Goal: Task Accomplishment & Management: Complete application form

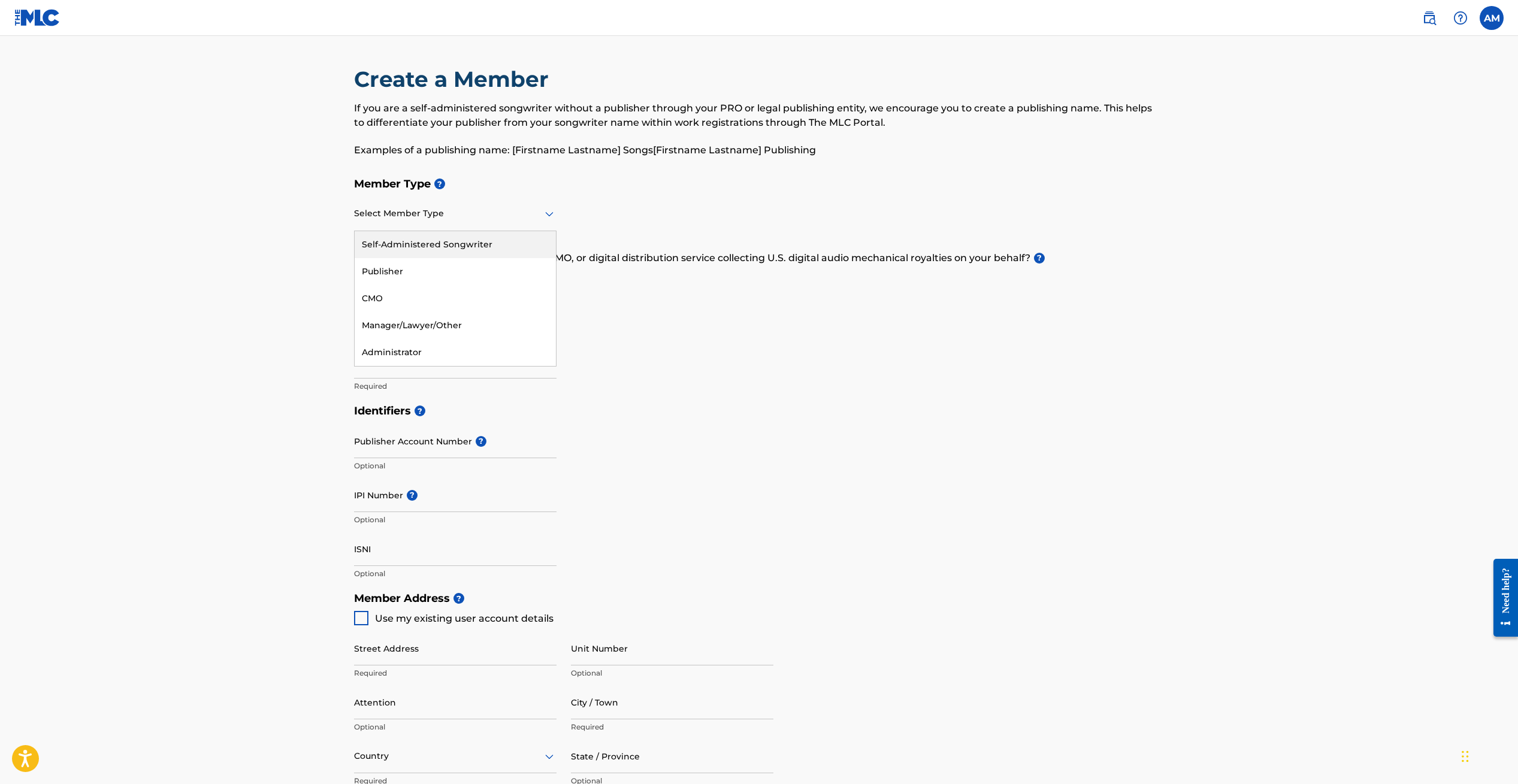
click at [496, 224] on div "Select Member Type" at bounding box center [455, 214] width 202 height 34
click at [436, 245] on div "Self-Administered Songwriter" at bounding box center [455, 245] width 201 height 27
click at [500, 214] on div at bounding box center [455, 213] width 202 height 15
click at [589, 204] on div "Member Type ? Self-Administered Songwriter selected, 1 of 5. 5 results availabl…" at bounding box center [759, 285] width 810 height 227
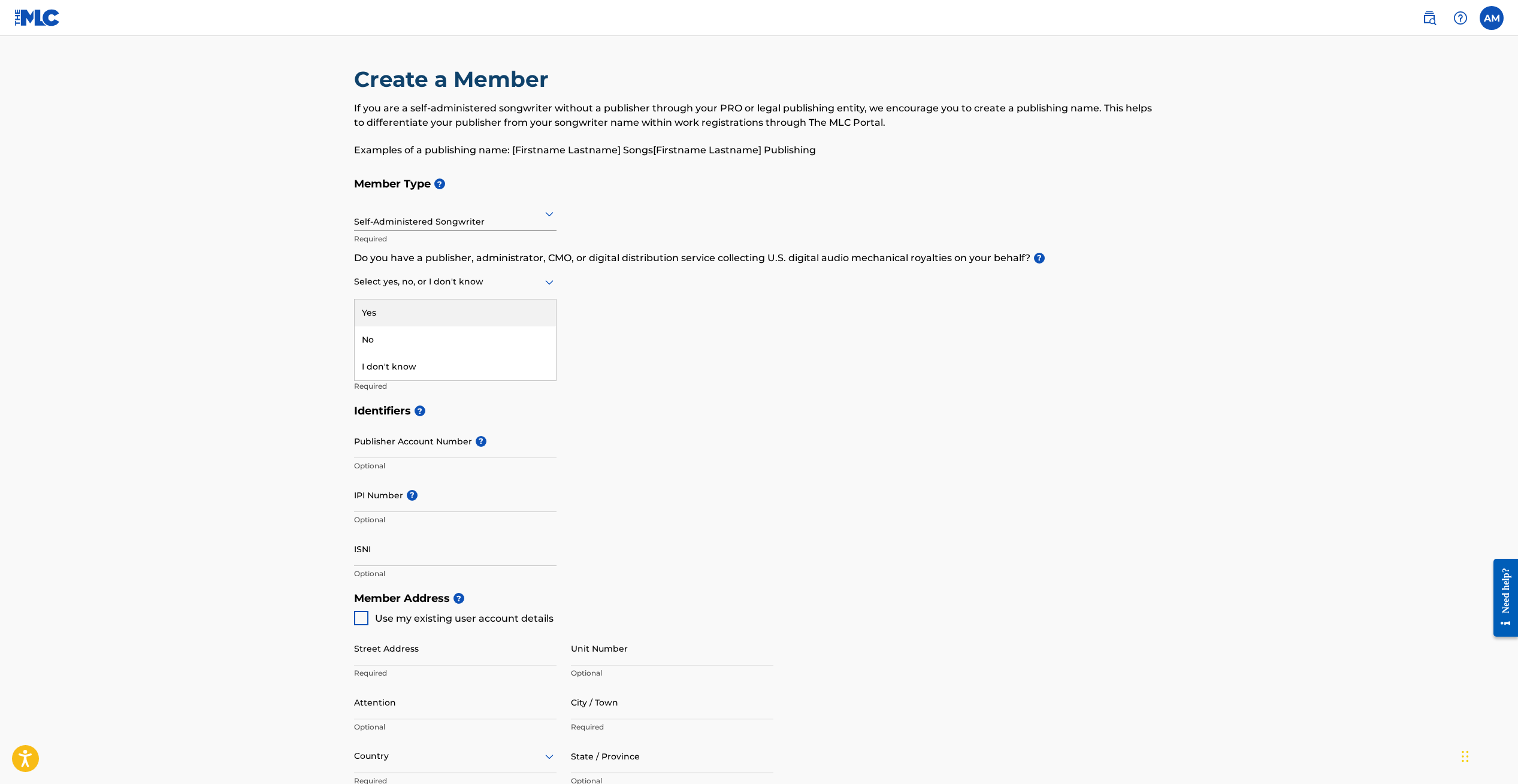
click at [529, 286] on div at bounding box center [455, 282] width 202 height 15
click at [426, 341] on div "No" at bounding box center [455, 340] width 201 height 27
click at [434, 369] on input "Member name" at bounding box center [455, 362] width 202 height 34
click at [454, 362] on input "Member name" at bounding box center [455, 362] width 202 height 34
click at [356, 368] on input "[PERSON_NAME] Publishing" at bounding box center [455, 362] width 202 height 34
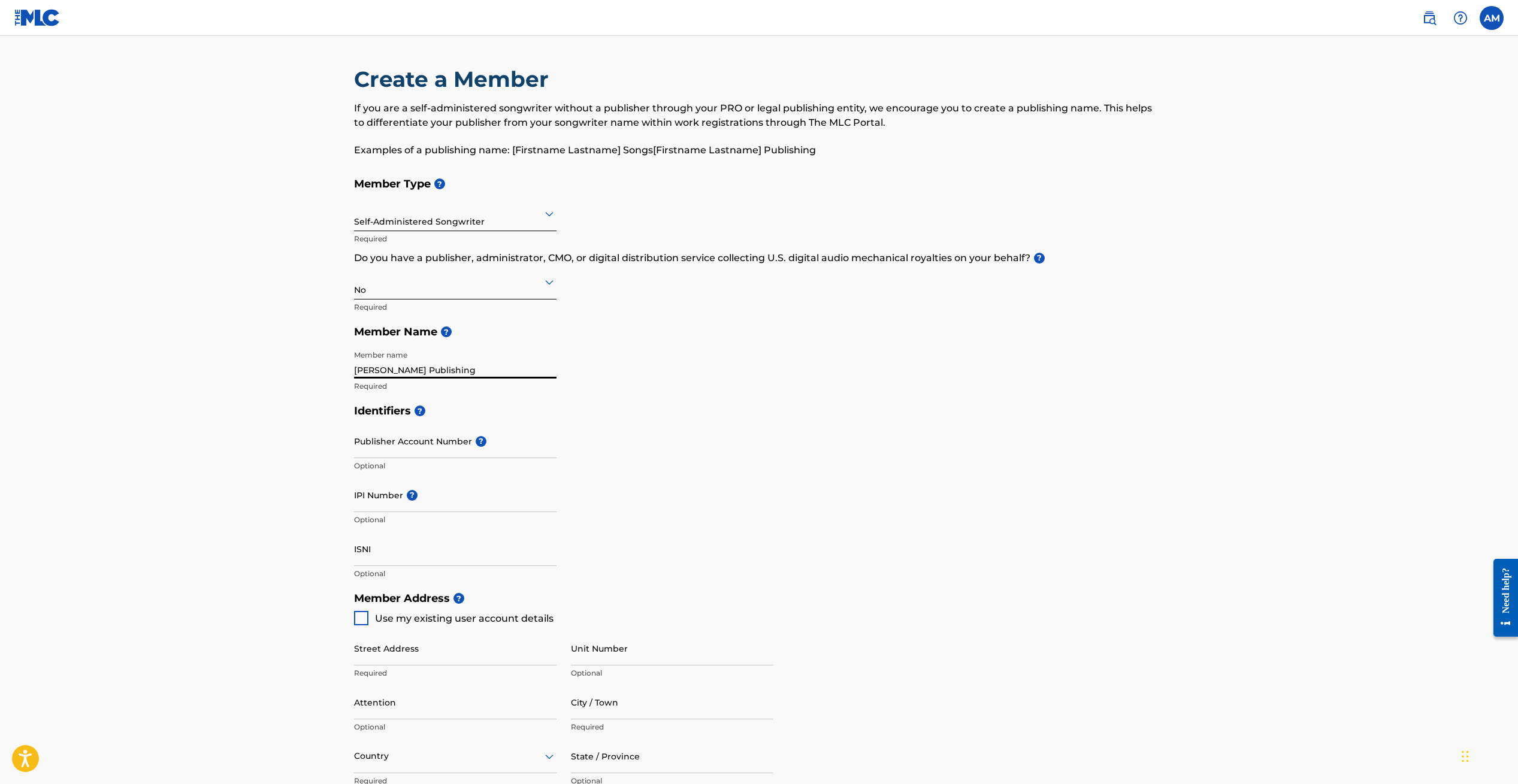
click at [409, 365] on input "[PERSON_NAME] Publishing" at bounding box center [455, 362] width 202 height 34
type input "[PERSON_NAME] Publishing"
click at [385, 501] on input "IPI Number ?" at bounding box center [455, 495] width 202 height 34
click at [425, 496] on input "IPI Number ?" at bounding box center [455, 495] width 202 height 34
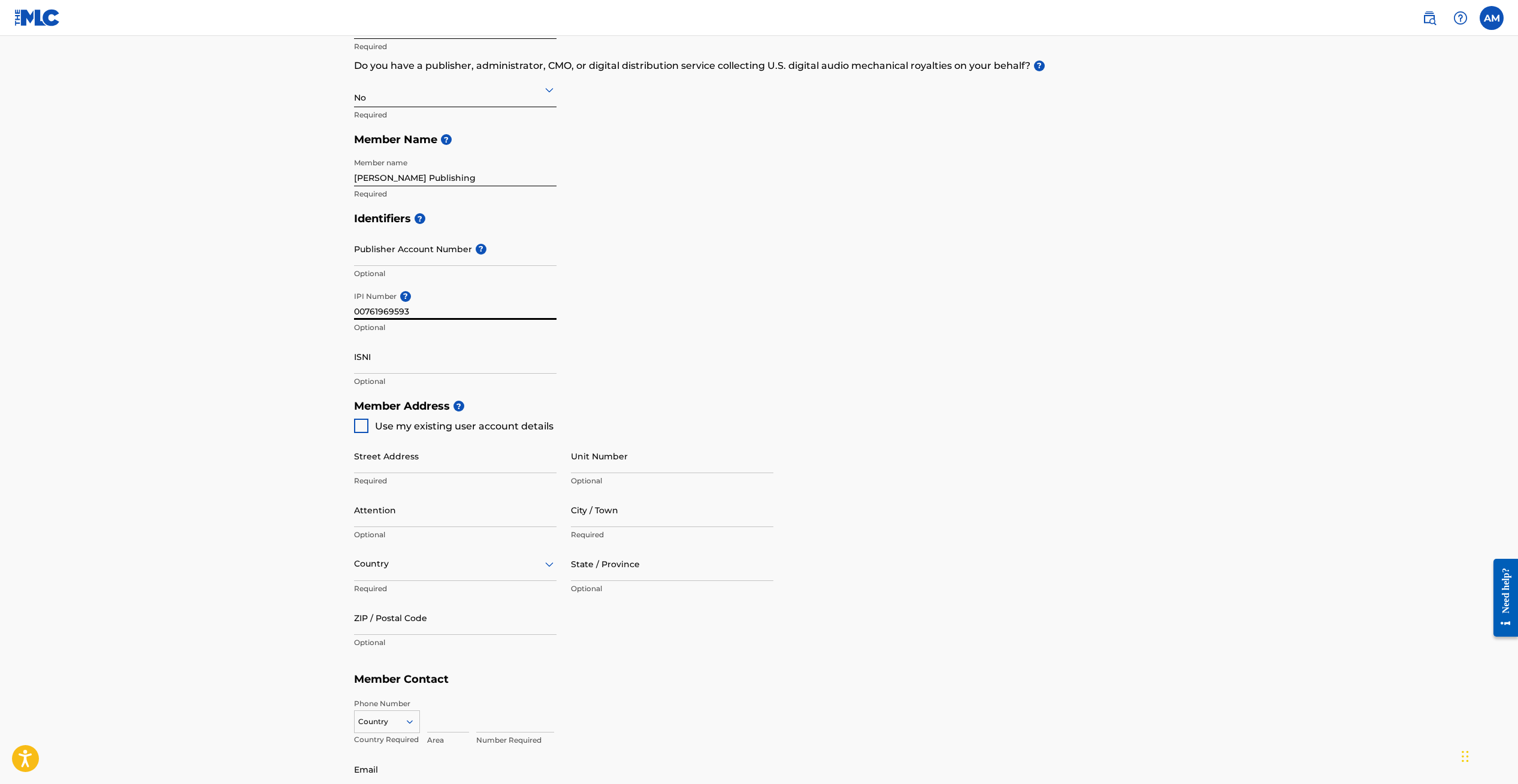
scroll to position [200, 0]
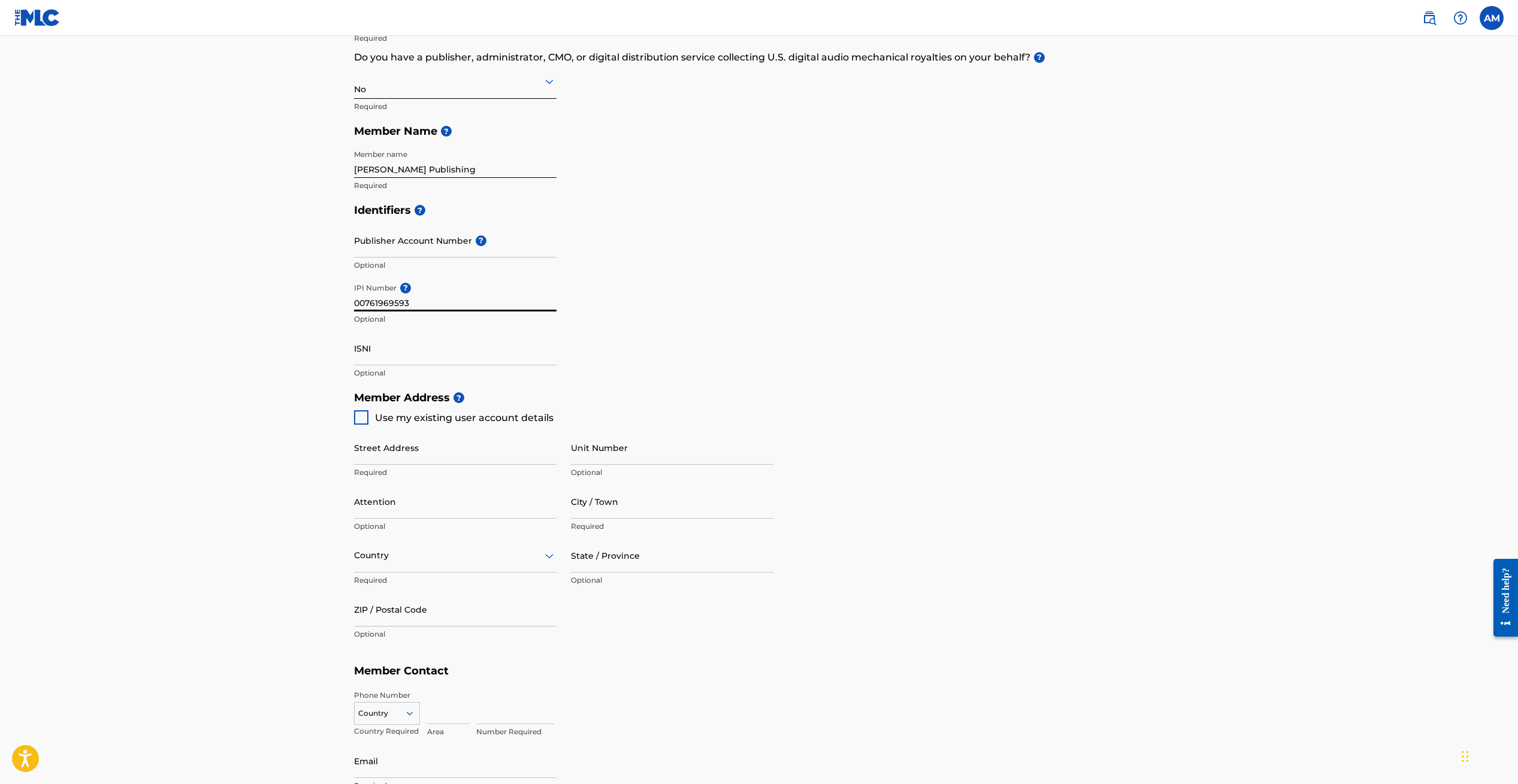
type input "00761969593"
click at [368, 416] on div "Use my existing user account details" at bounding box center [454, 417] width 199 height 14
click at [359, 419] on div at bounding box center [361, 417] width 14 height 14
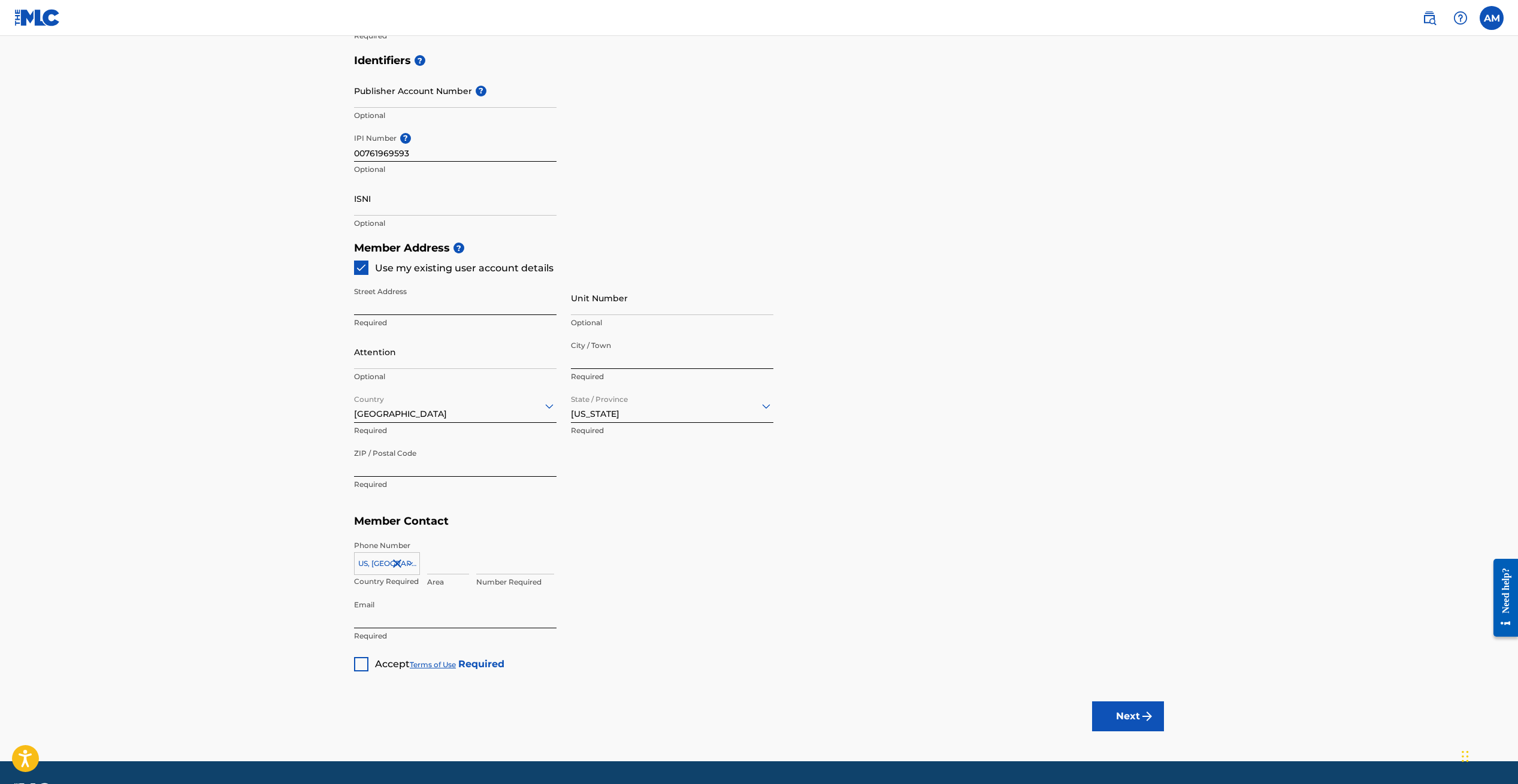
scroll to position [384, 0]
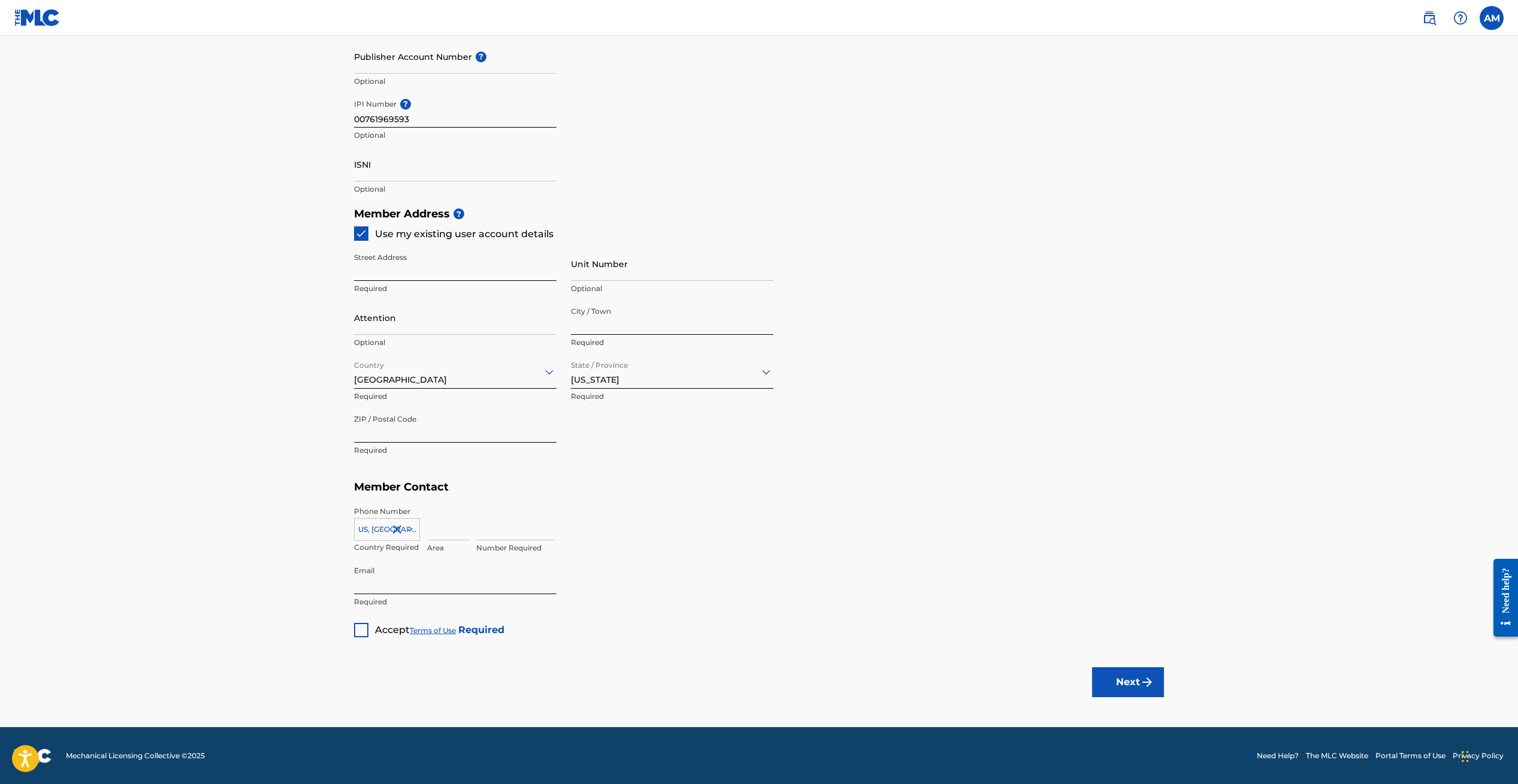
click at [362, 625] on div at bounding box center [361, 630] width 14 height 14
click at [1145, 684] on img "submit" at bounding box center [1147, 682] width 14 height 14
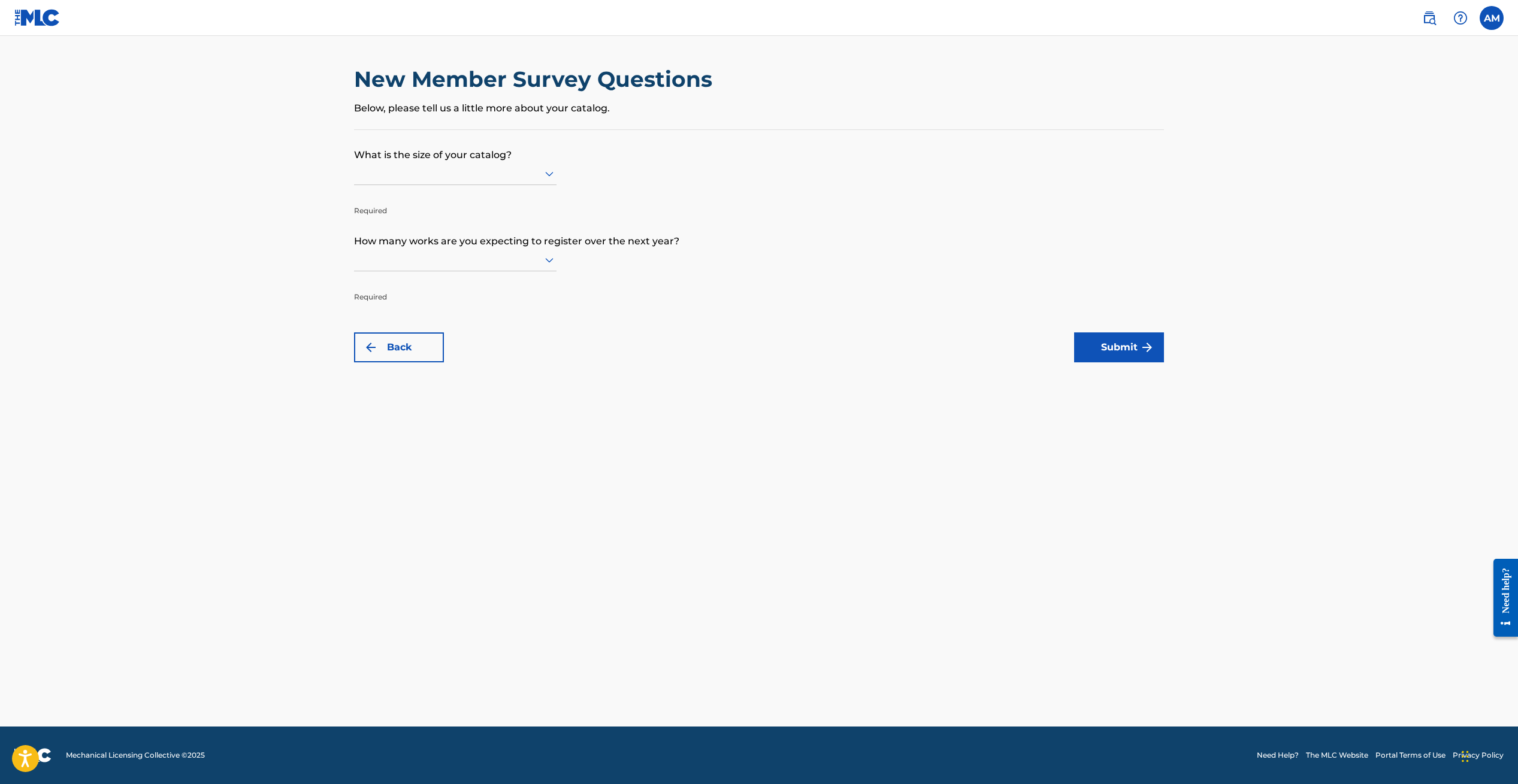
click at [548, 170] on icon at bounding box center [549, 173] width 14 height 14
click at [601, 162] on p "What is the size of your catalog?" at bounding box center [759, 146] width 810 height 33
click at [547, 173] on icon at bounding box center [549, 175] width 9 height 5
click at [442, 196] on div "Up to 100" at bounding box center [455, 199] width 201 height 27
click at [549, 259] on icon at bounding box center [549, 259] width 14 height 14
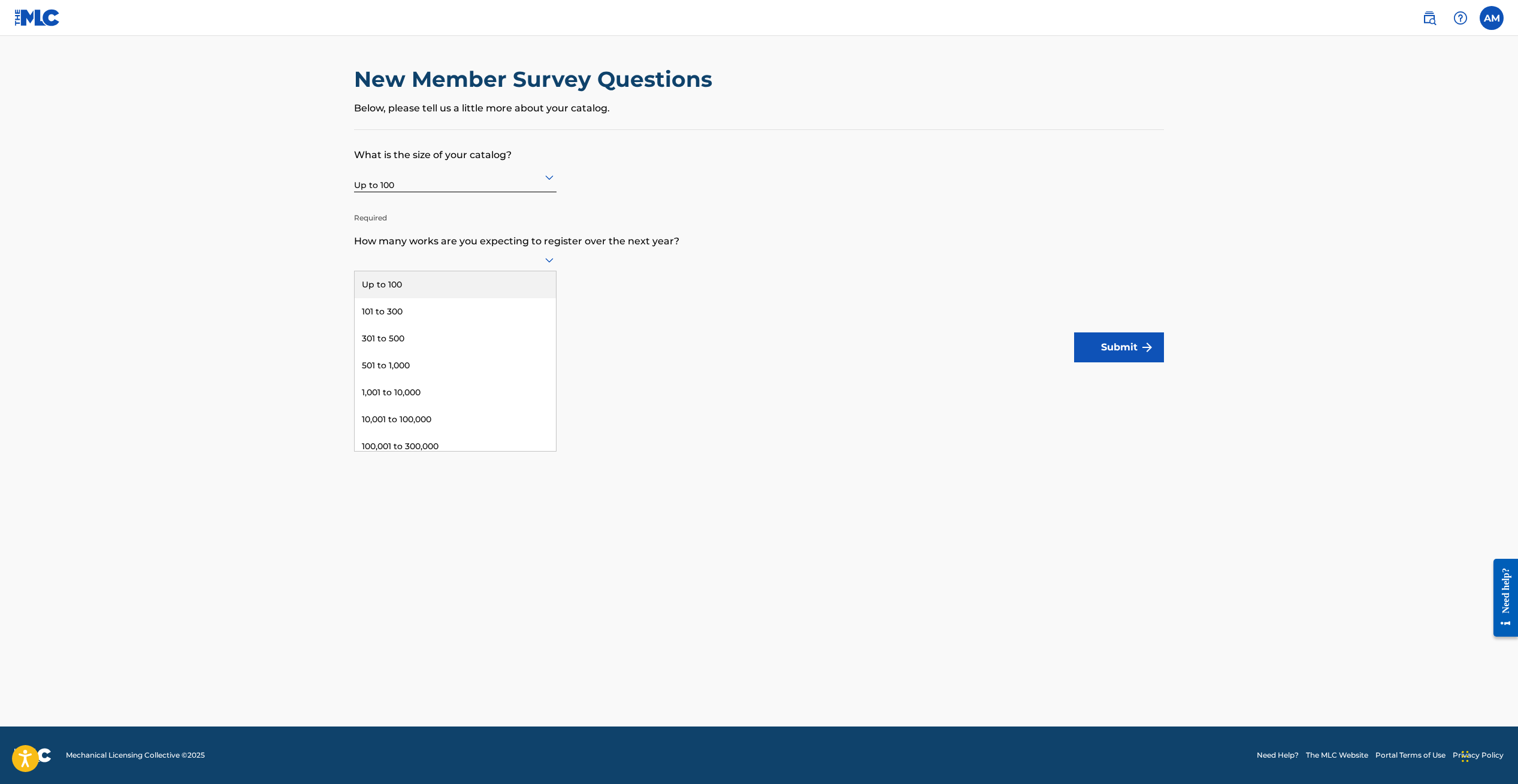
click at [479, 279] on div "Up to 100" at bounding box center [455, 285] width 201 height 27
click at [1123, 350] on button "Submit" at bounding box center [1119, 347] width 90 height 30
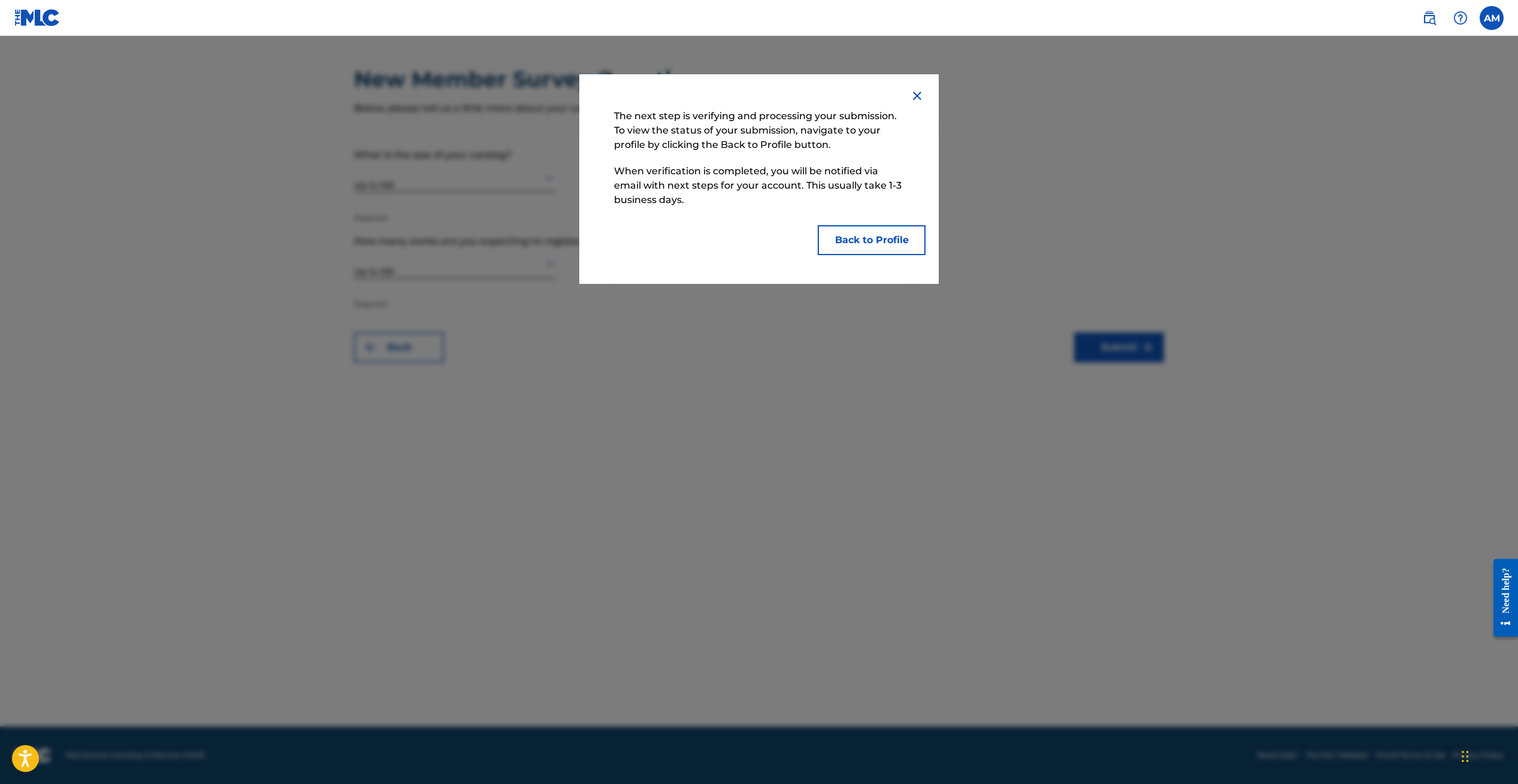
click at [881, 242] on button "Back to Profile" at bounding box center [872, 240] width 108 height 30
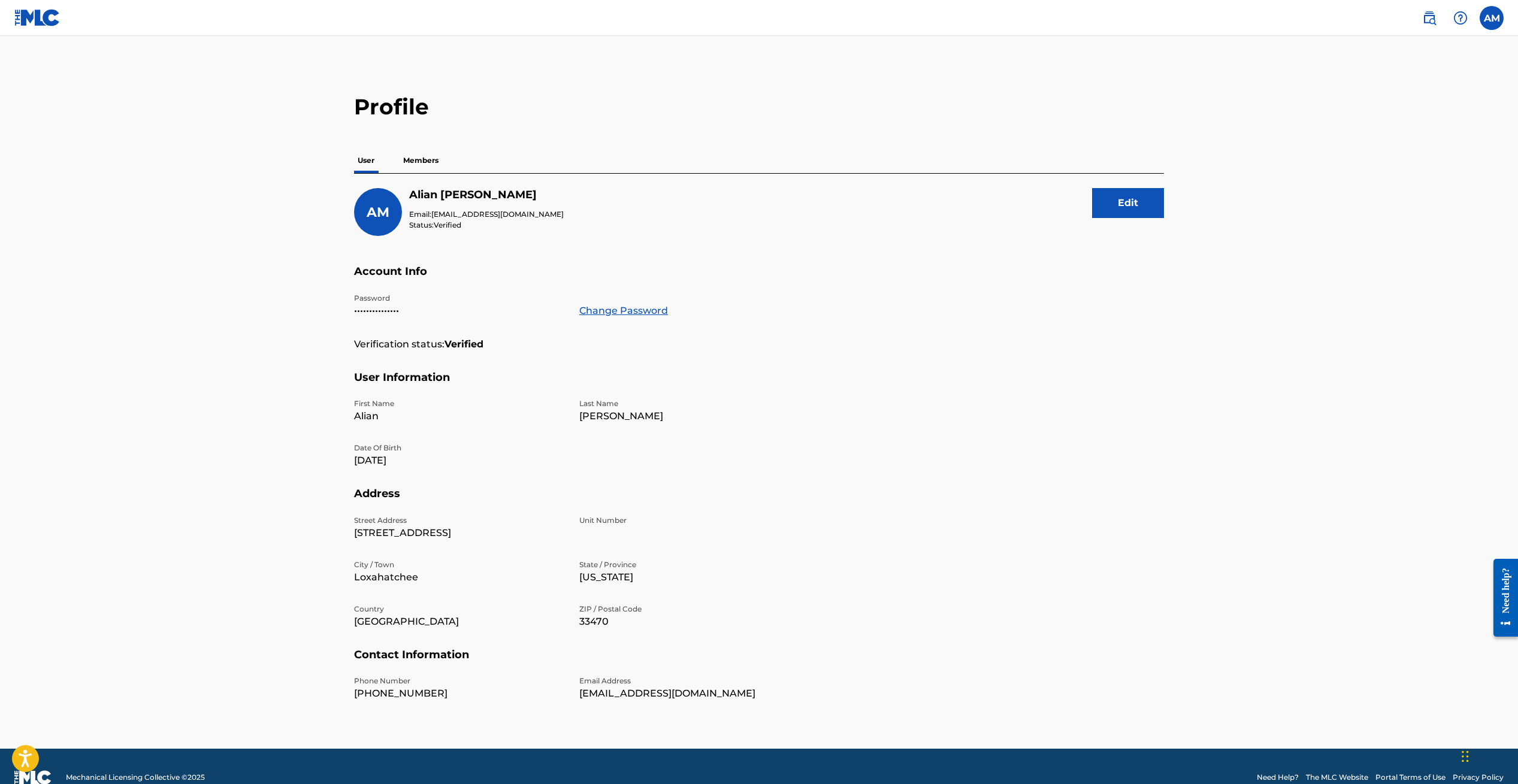
click at [1490, 18] on label at bounding box center [1492, 18] width 24 height 24
click at [1492, 18] on input "AM [PERSON_NAME] [EMAIL_ADDRESS][DOMAIN_NAME] Notification Preferences Profile …" at bounding box center [1492, 18] width 0 height 0
click at [1427, 15] on img at bounding box center [1429, 18] width 14 height 14
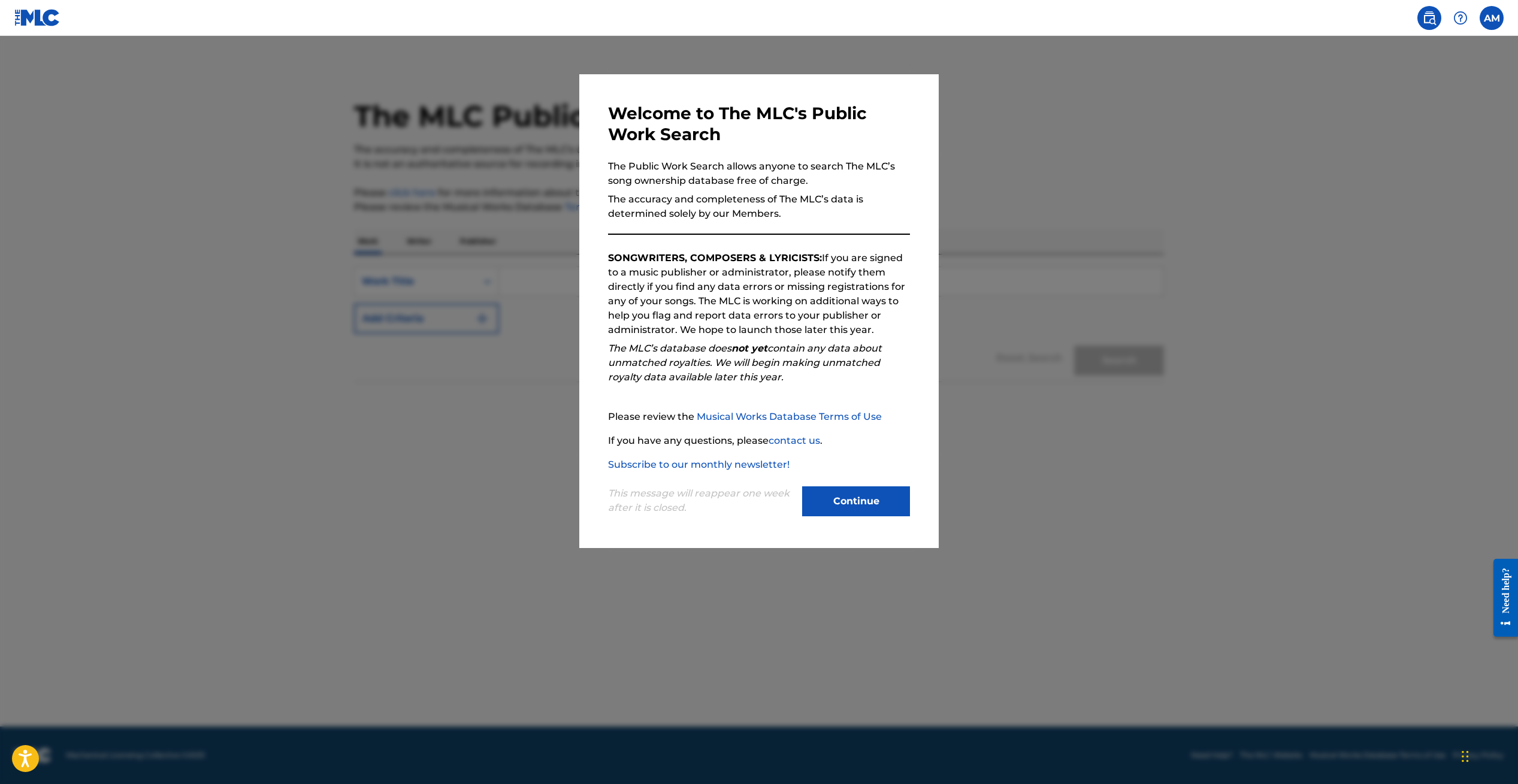
click at [864, 501] on button "Continue" at bounding box center [856, 501] width 108 height 30
